Goal: Information Seeking & Learning: Check status

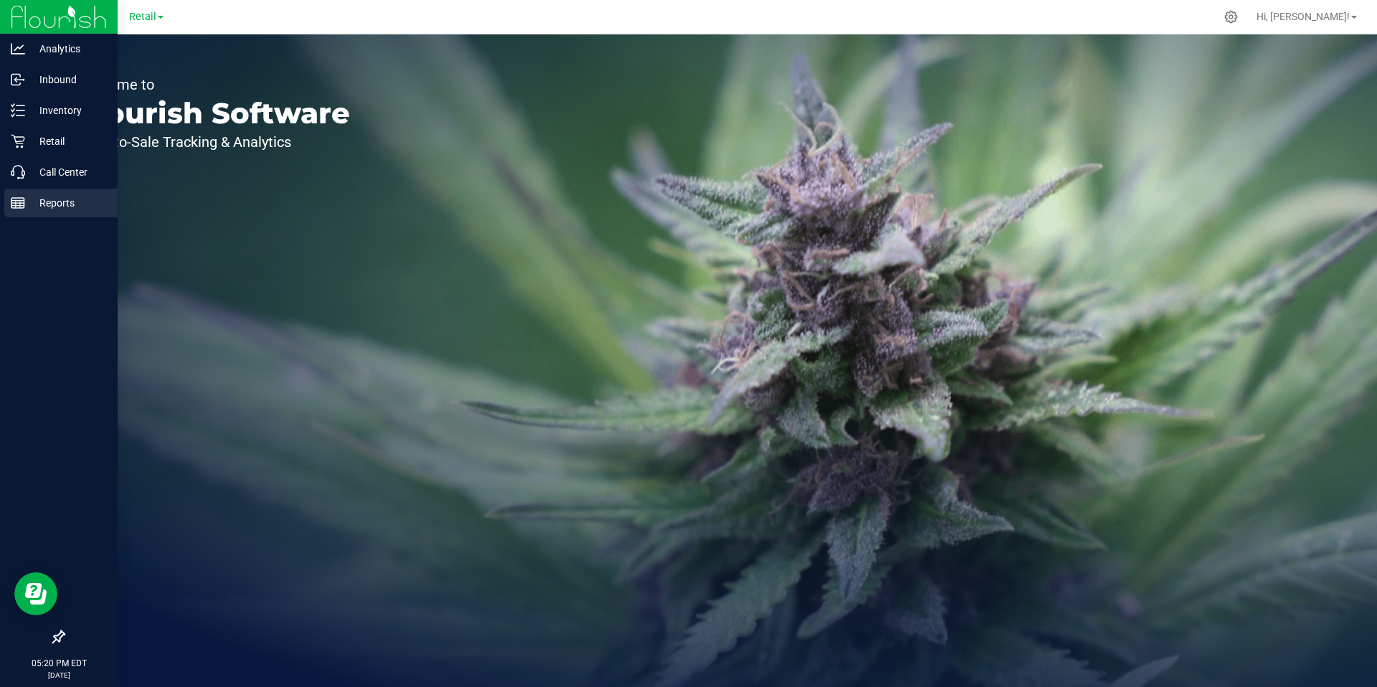
click at [27, 201] on p "Reports" at bounding box center [68, 202] width 86 height 17
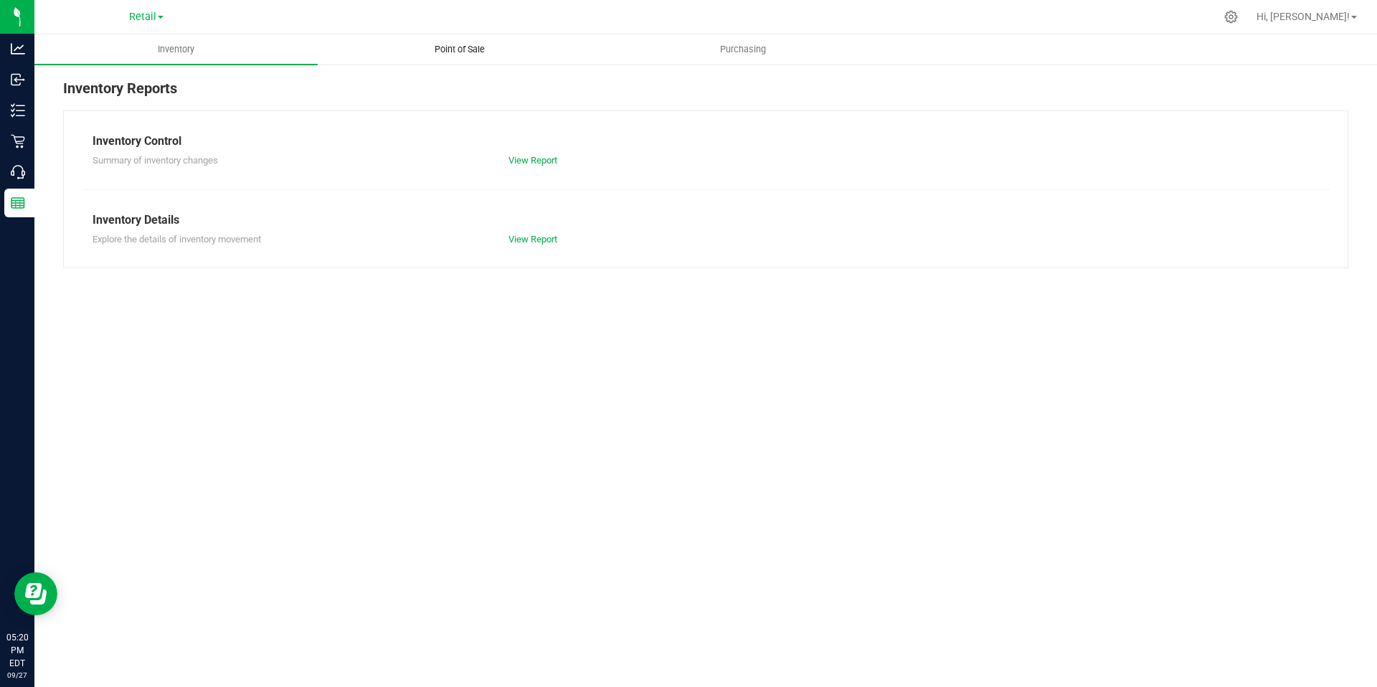
click at [468, 49] on span "Point of Sale" at bounding box center [459, 49] width 89 height 13
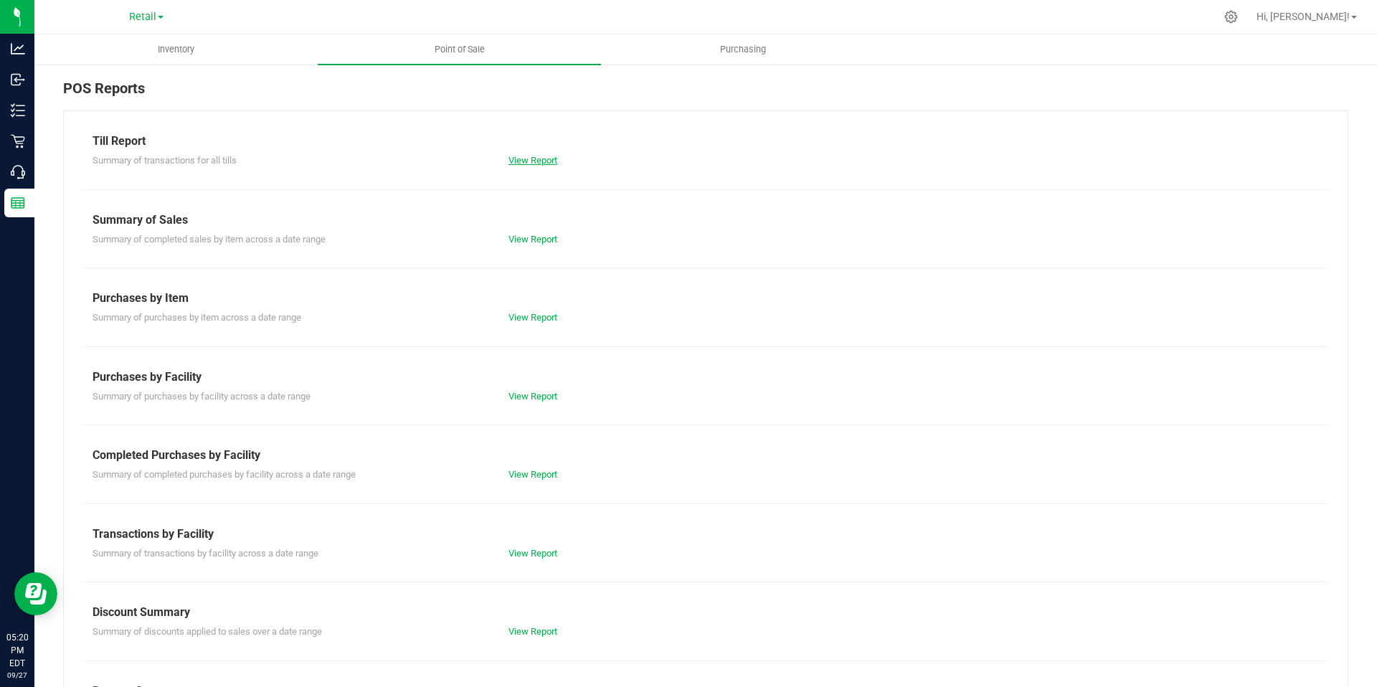
click at [518, 161] on link "View Report" at bounding box center [532, 160] width 49 height 11
